Goal: Navigation & Orientation: Understand site structure

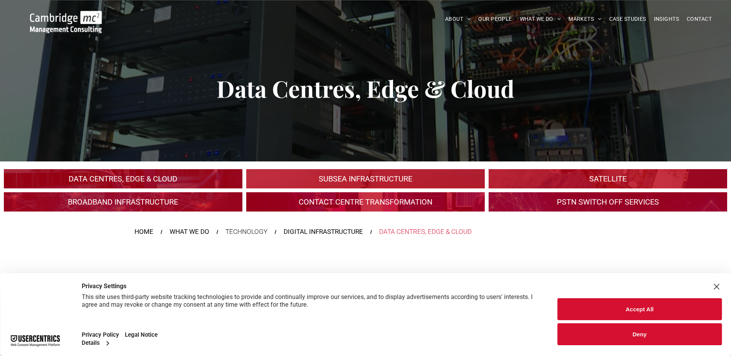
click at [646, 338] on button "Deny" at bounding box center [640, 334] width 164 height 22
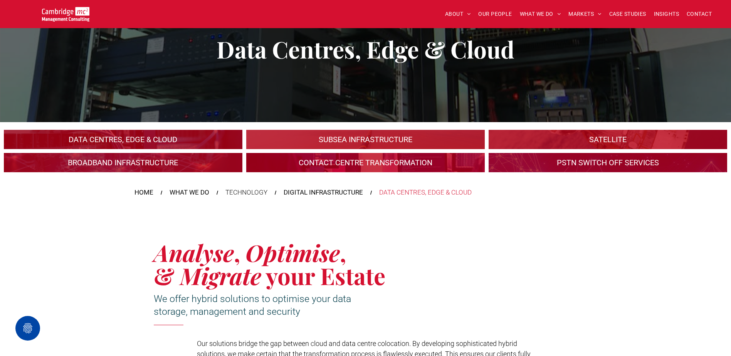
scroll to position [39, 0]
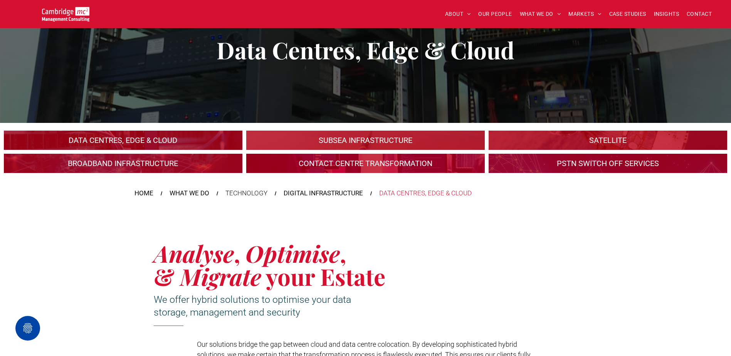
click at [158, 138] on link "An industrial plant" at bounding box center [123, 140] width 253 height 20
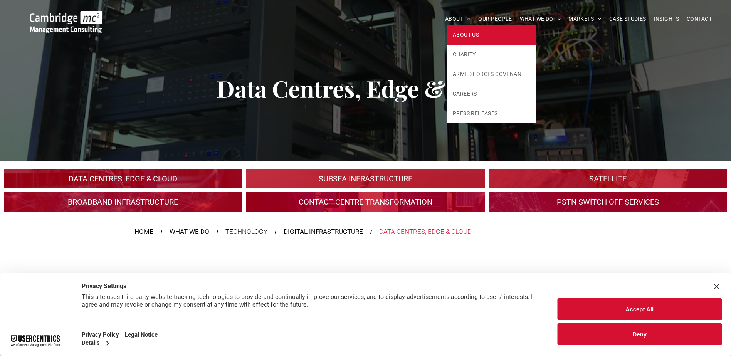
click at [462, 32] on span "ABOUT US" at bounding box center [466, 35] width 26 height 8
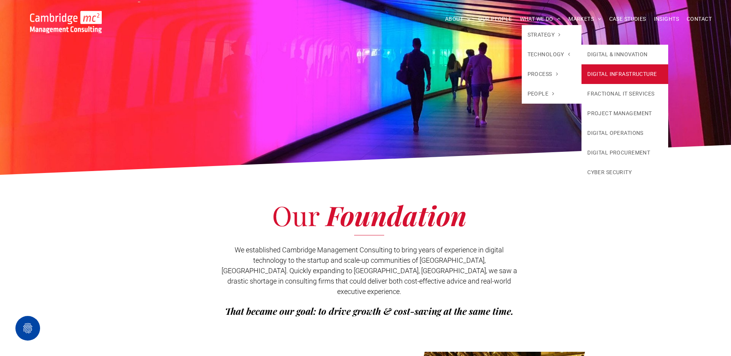
click at [620, 73] on link "DIGITAL INFRASTRUCTURE" at bounding box center [625, 74] width 87 height 20
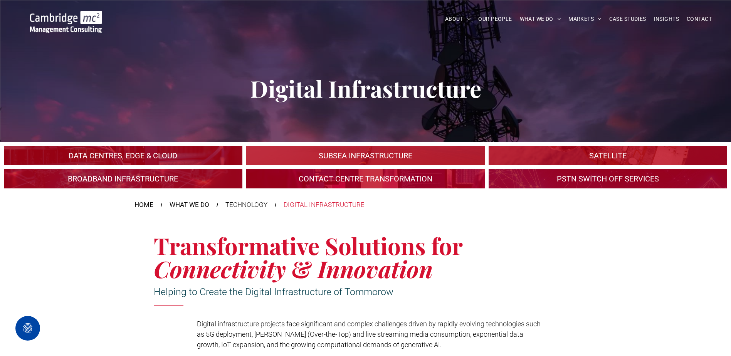
click at [164, 152] on link "An industrial plant" at bounding box center [123, 156] width 253 height 20
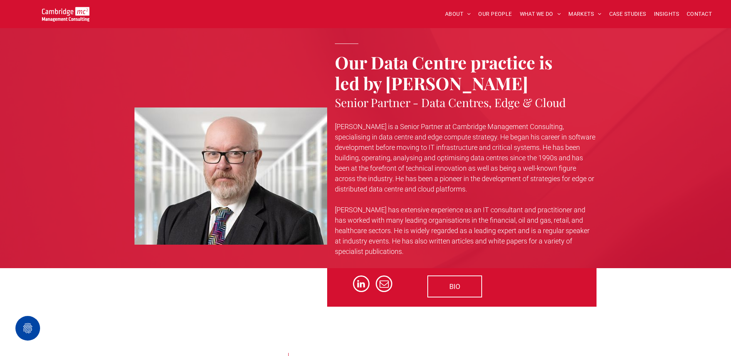
scroll to position [2235, 0]
